Goal: Task Accomplishment & Management: Manage account settings

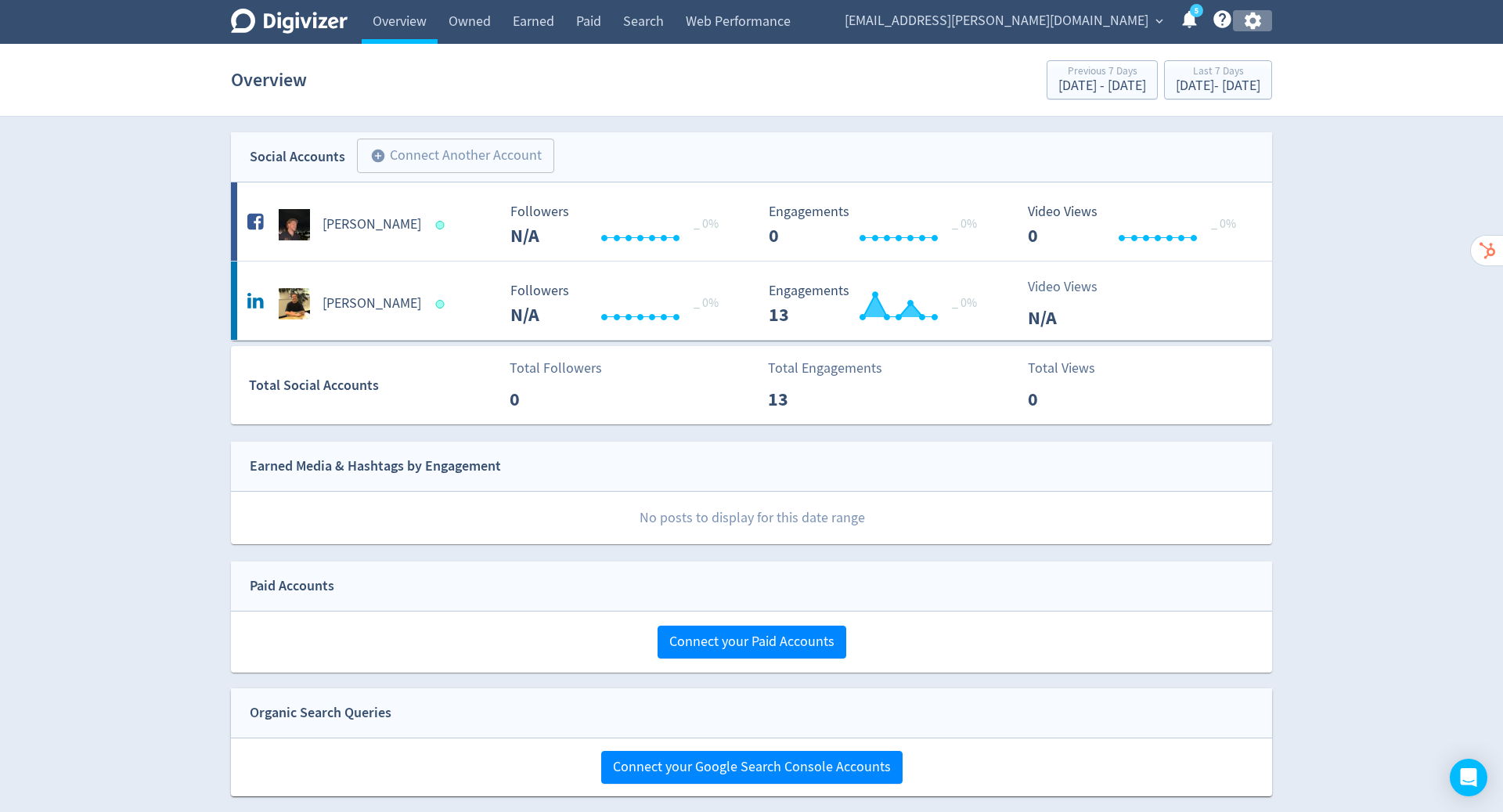
click at [1252, 20] on icon "button" at bounding box center [1253, 21] width 21 height 21
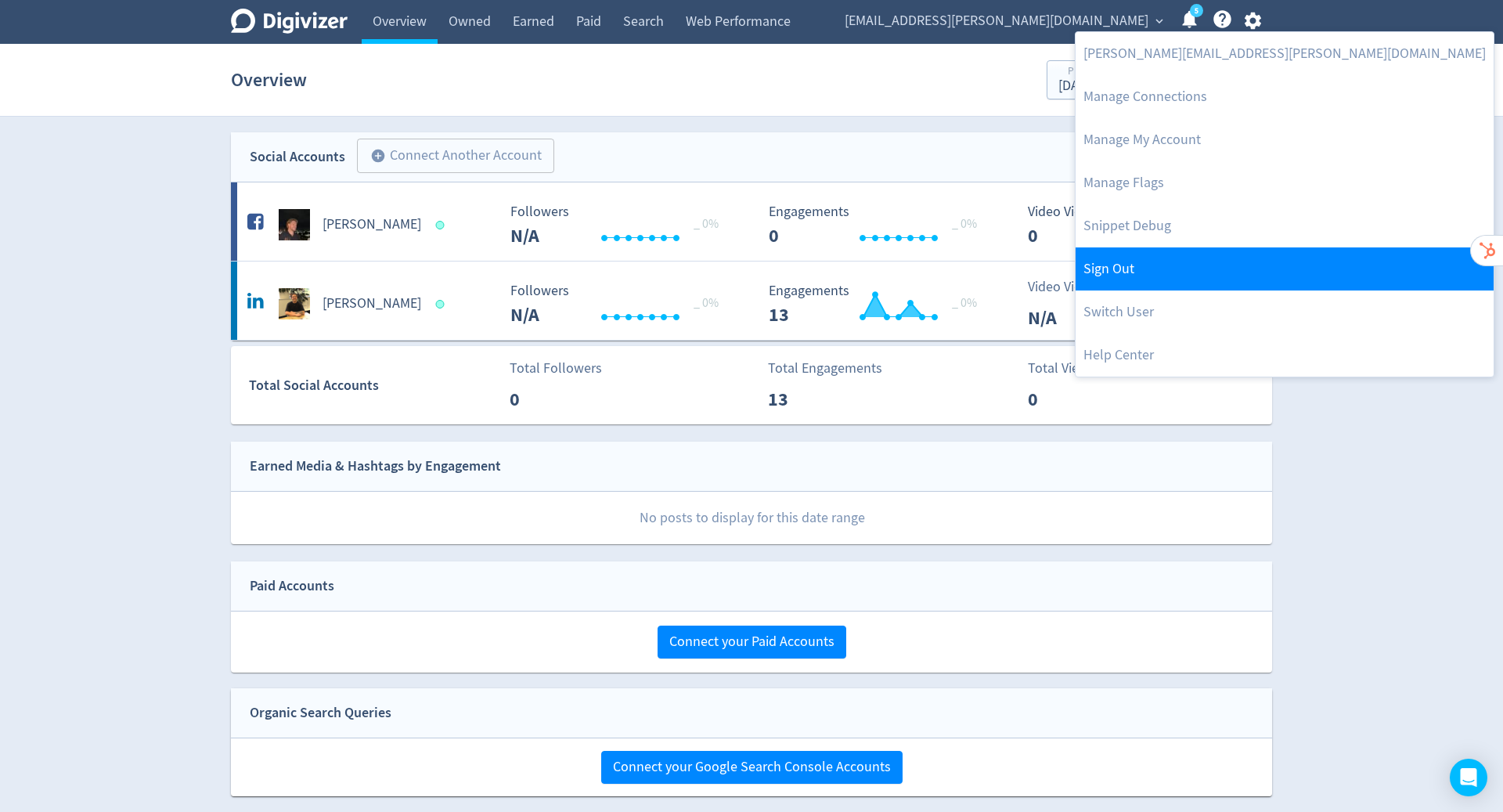
click at [1169, 266] on link "Sign Out" at bounding box center [1284, 269] width 418 height 43
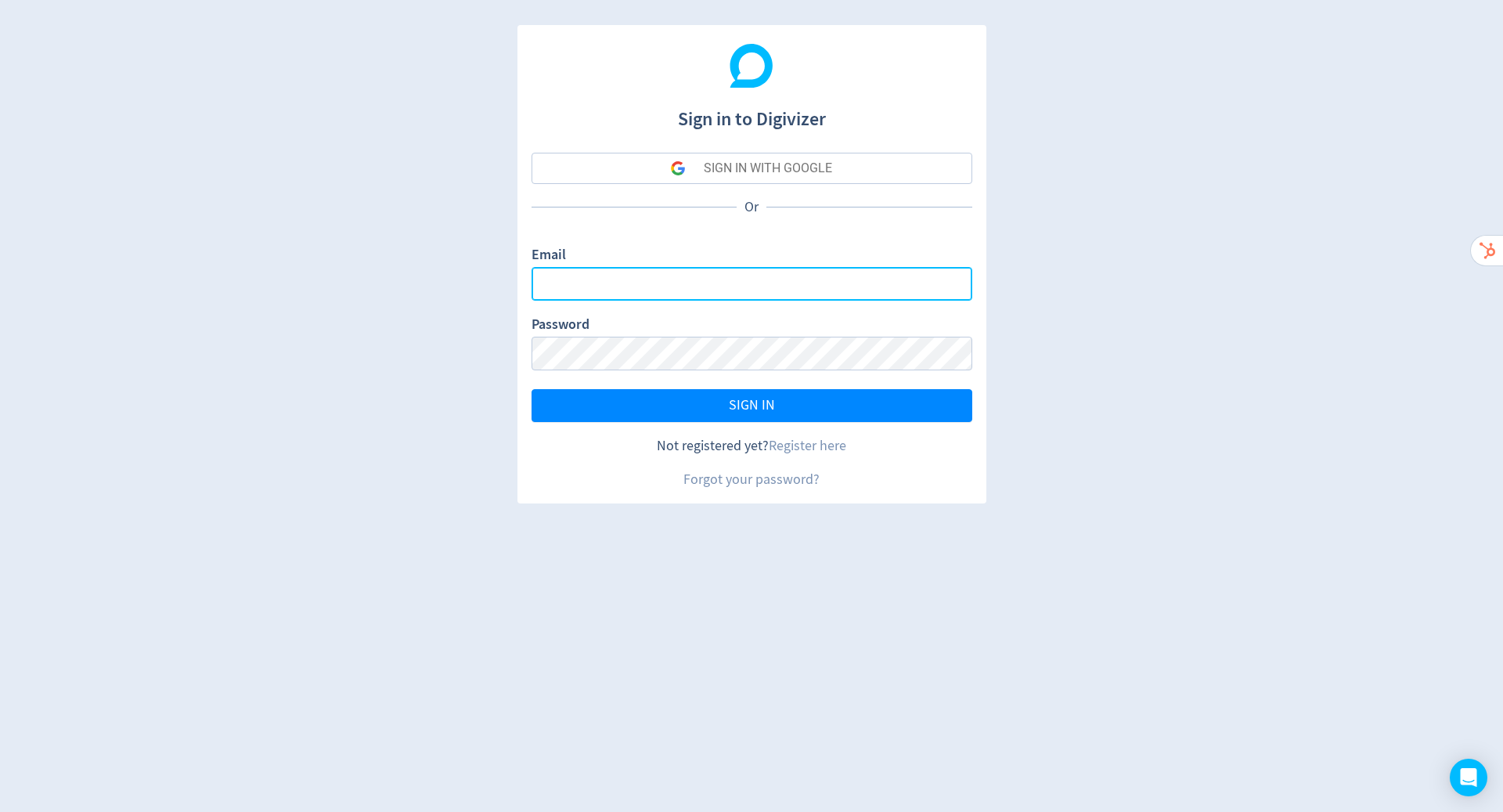
click at [910, 295] on input "Email" at bounding box center [752, 283] width 441 height 34
type input "[PERSON_NAME][EMAIL_ADDRESS][PERSON_NAME][DOMAIN_NAME]"
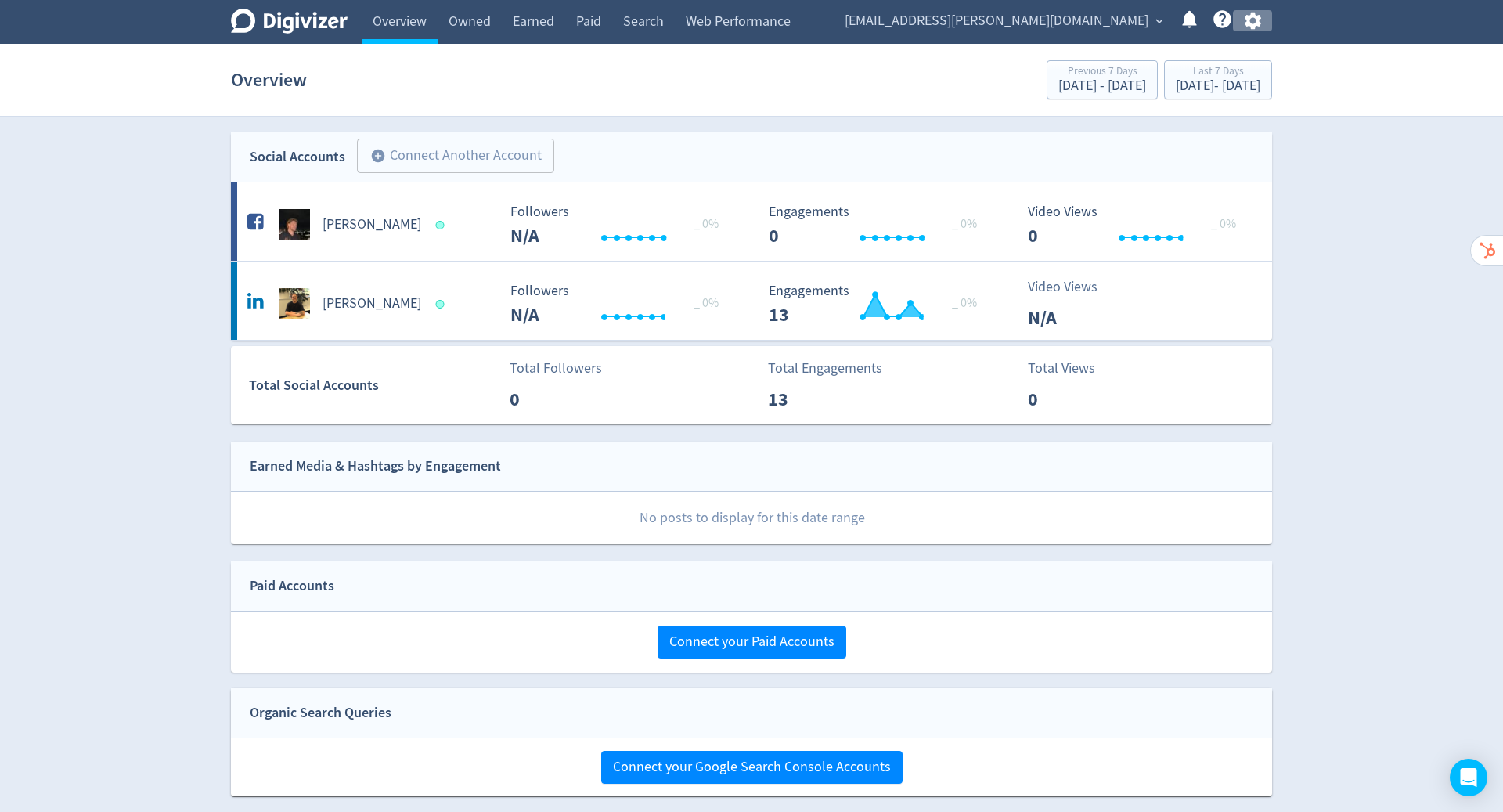
click at [1252, 19] on icon "button" at bounding box center [1253, 21] width 21 height 21
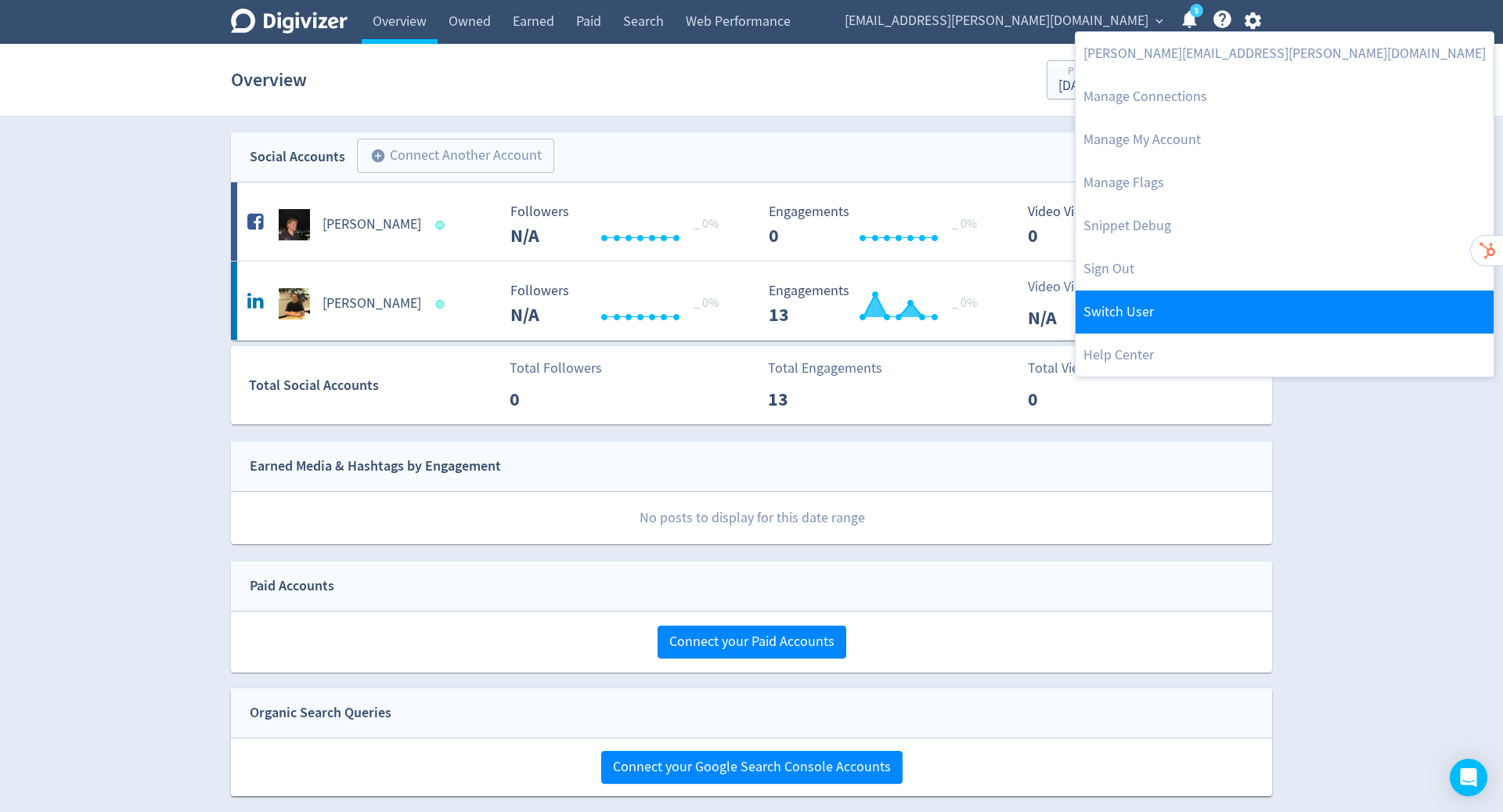
click at [1193, 317] on link "Switch User" at bounding box center [1284, 312] width 418 height 43
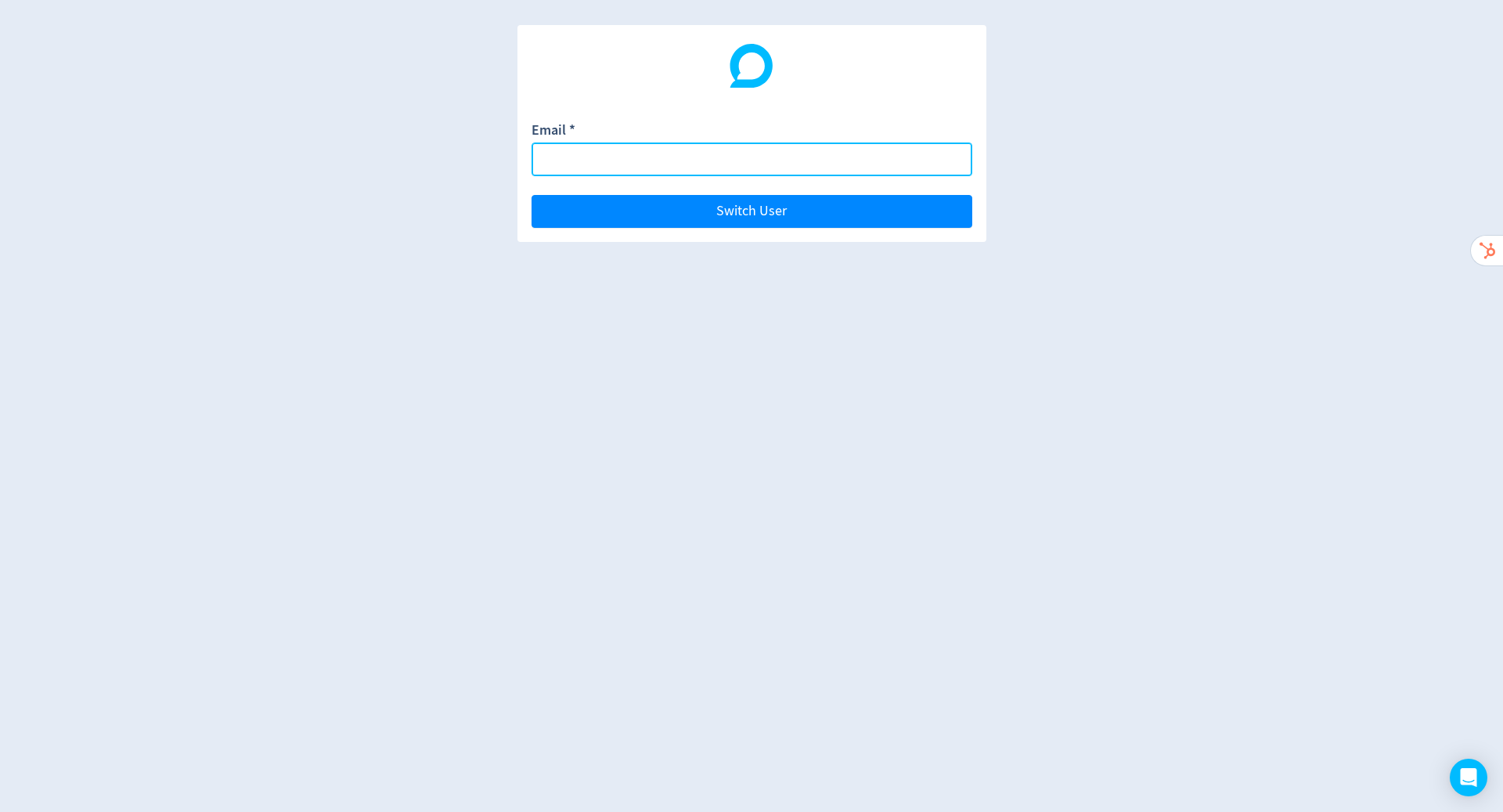
click at [739, 149] on input "Email *" at bounding box center [752, 159] width 441 height 34
paste input "[PERSON_NAME][EMAIL_ADDRESS][DOMAIN_NAME]"
type input "[PERSON_NAME][EMAIL_ADDRESS][DOMAIN_NAME]"
click at [532, 195] on button "Switch User" at bounding box center [752, 211] width 441 height 33
